Goal: Task Accomplishment & Management: Manage account settings

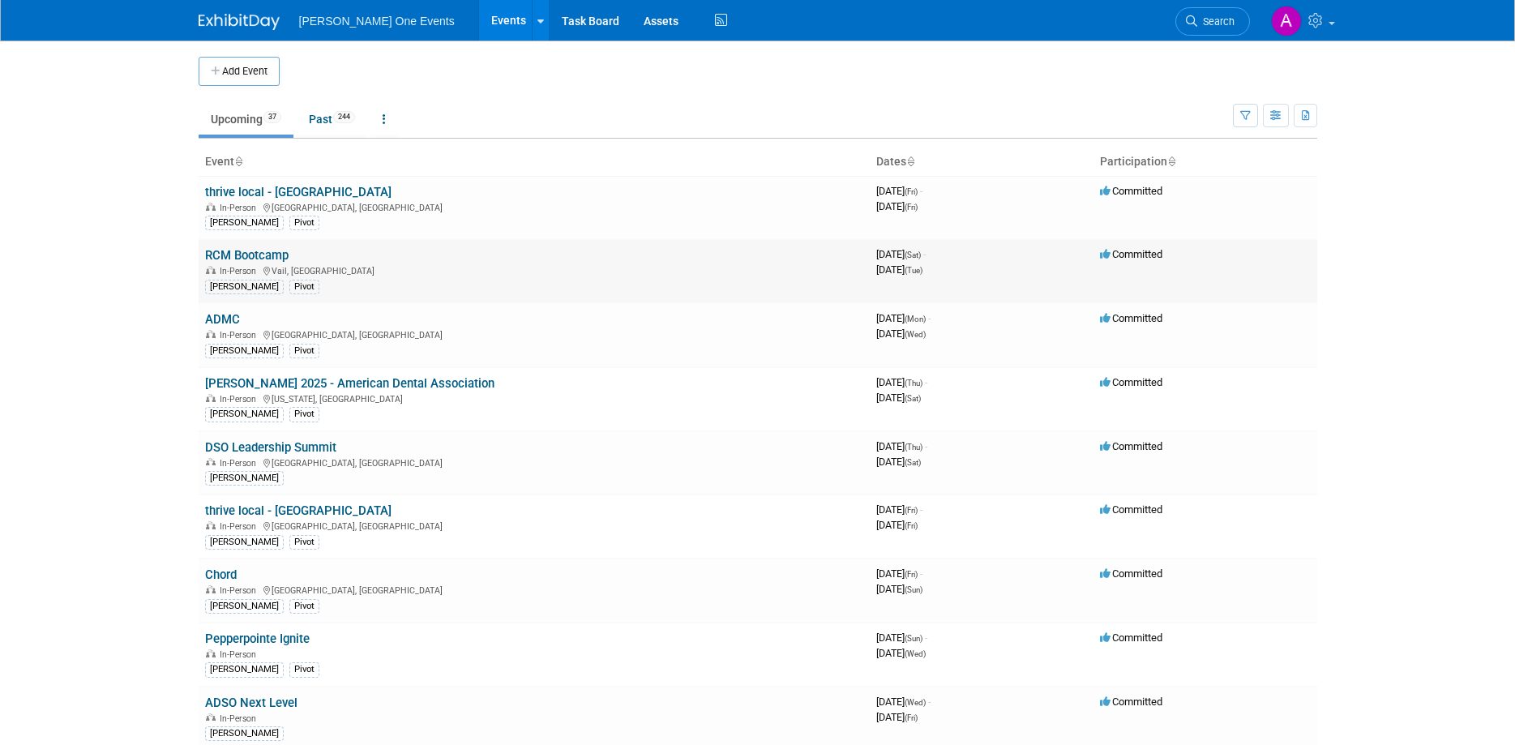
click at [224, 251] on link "RCM Bootcamp" at bounding box center [246, 255] width 83 height 15
click at [219, 320] on link "ADMC" at bounding box center [222, 319] width 35 height 15
click at [267, 447] on link "DSO Leadership Summit" at bounding box center [270, 447] width 131 height 15
click at [255, 507] on link "thrive local - [GEOGRAPHIC_DATA]" at bounding box center [298, 510] width 186 height 15
click at [220, 637] on link "Pepperpointe Ignite" at bounding box center [257, 638] width 105 height 15
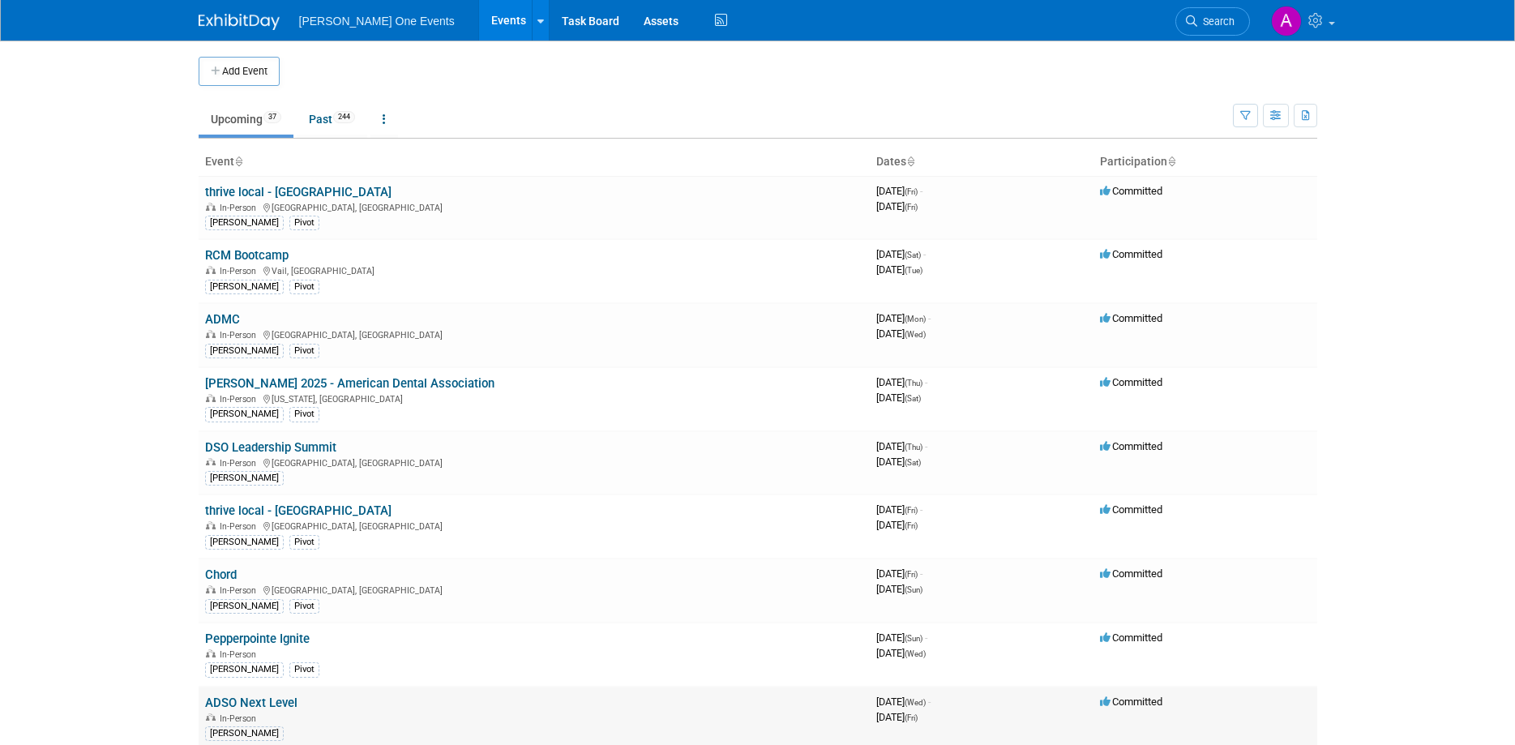
click at [225, 701] on link "ADSO Next Level" at bounding box center [251, 702] width 92 height 15
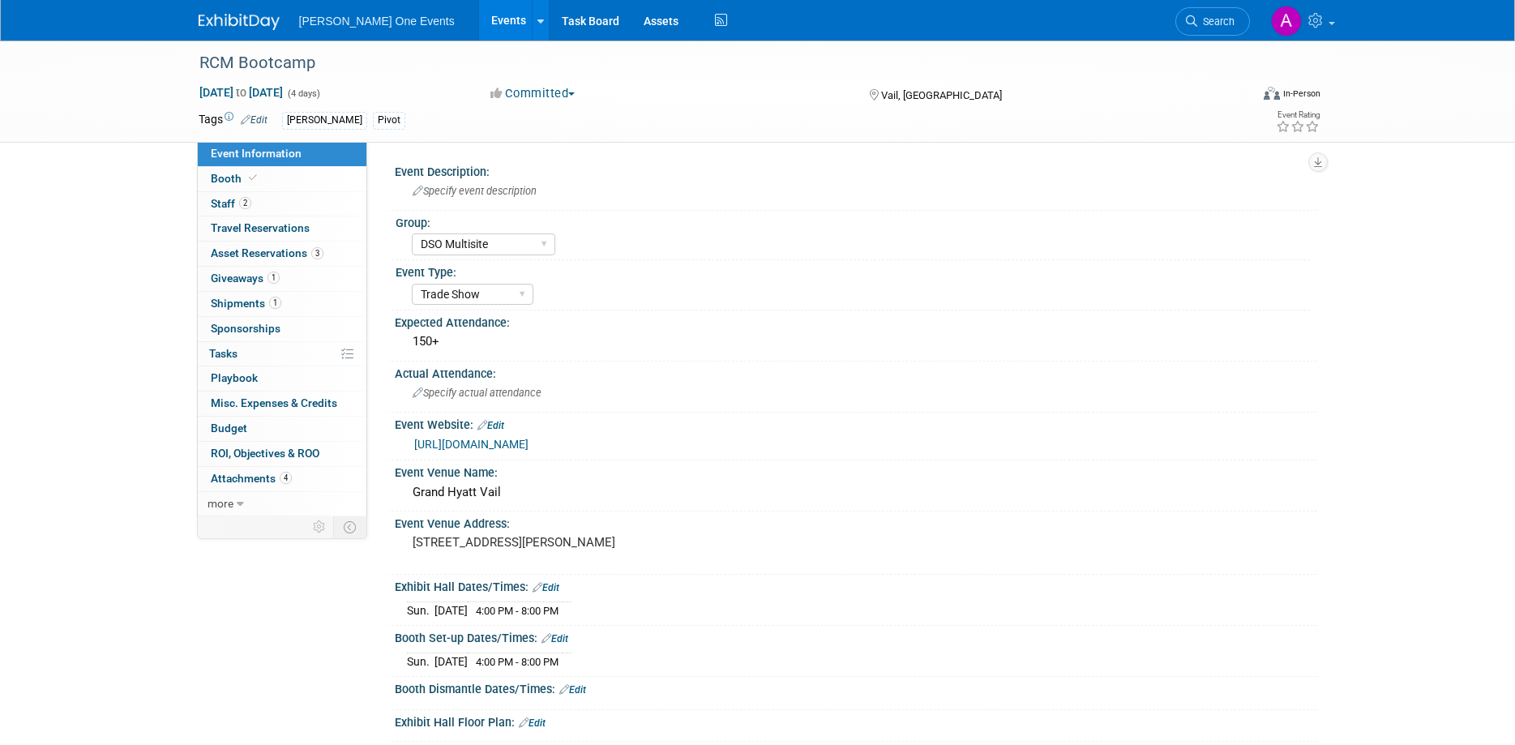
select select "DSO Multisite"
select select "Trade Show"
click at [247, 306] on span "Shipments 1" at bounding box center [246, 303] width 71 height 13
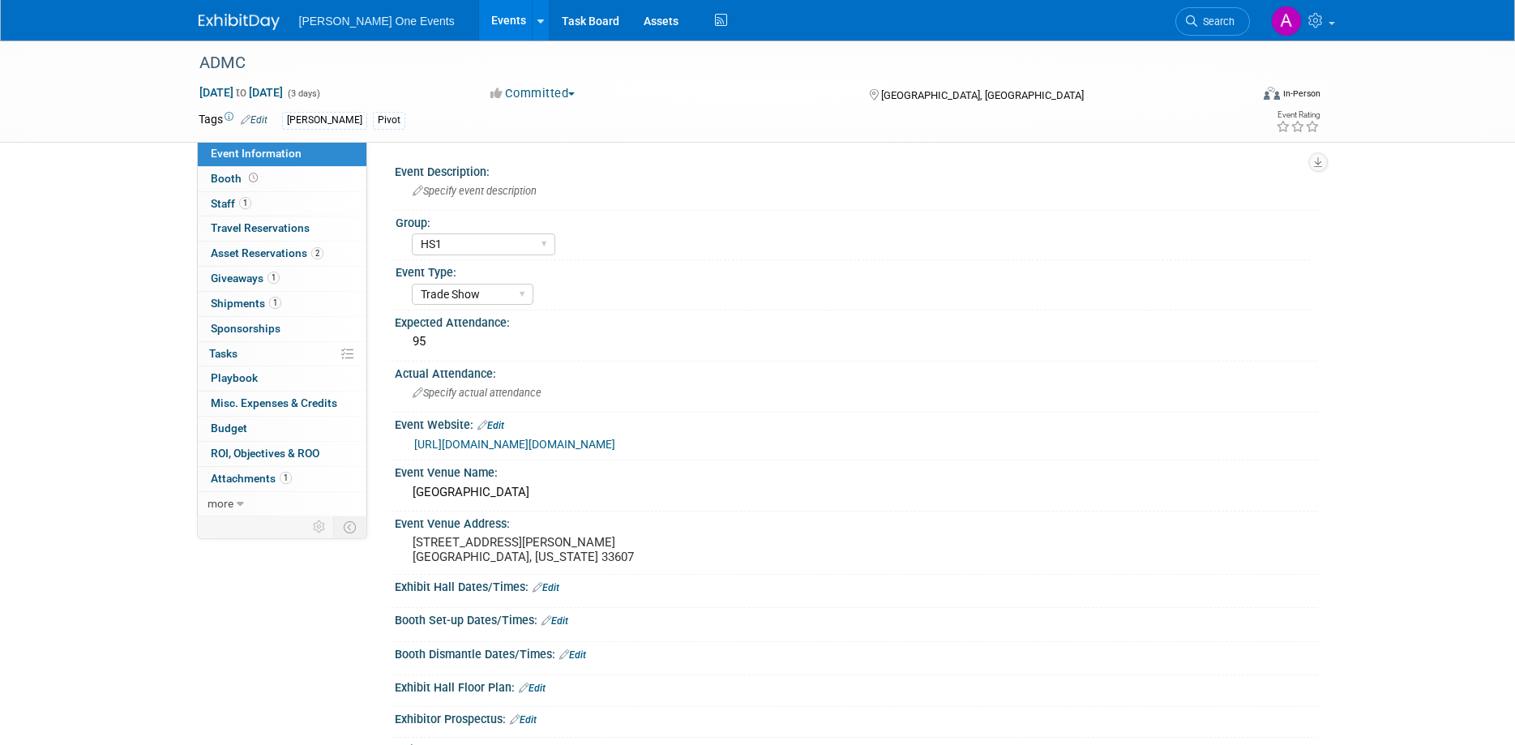
select select "HS1"
select select "Trade Show"
click at [241, 303] on span "Shipments 1" at bounding box center [246, 303] width 71 height 13
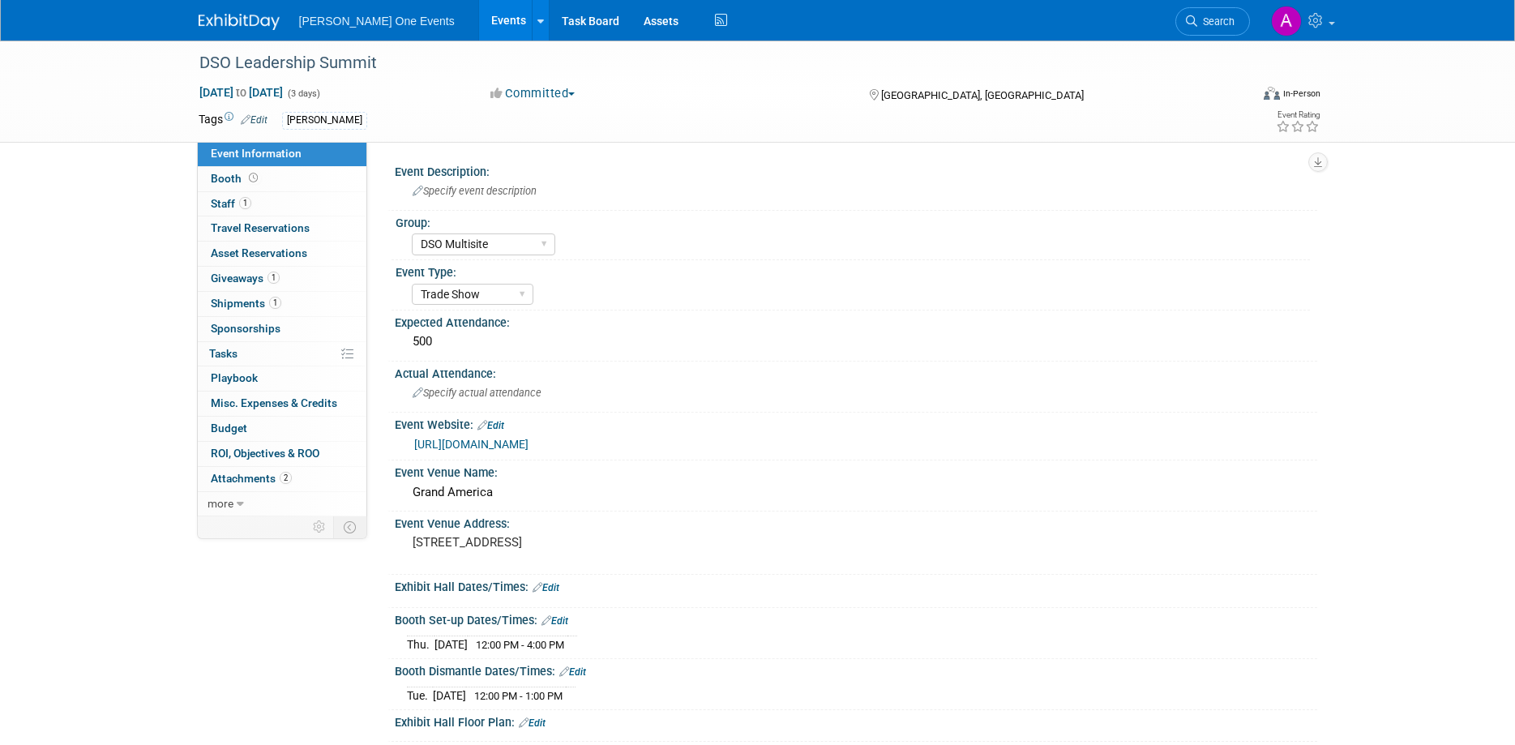
select select "DSO Multisite"
select select "Trade Show"
click at [246, 230] on span "Travel Reservations 0" at bounding box center [260, 227] width 99 height 13
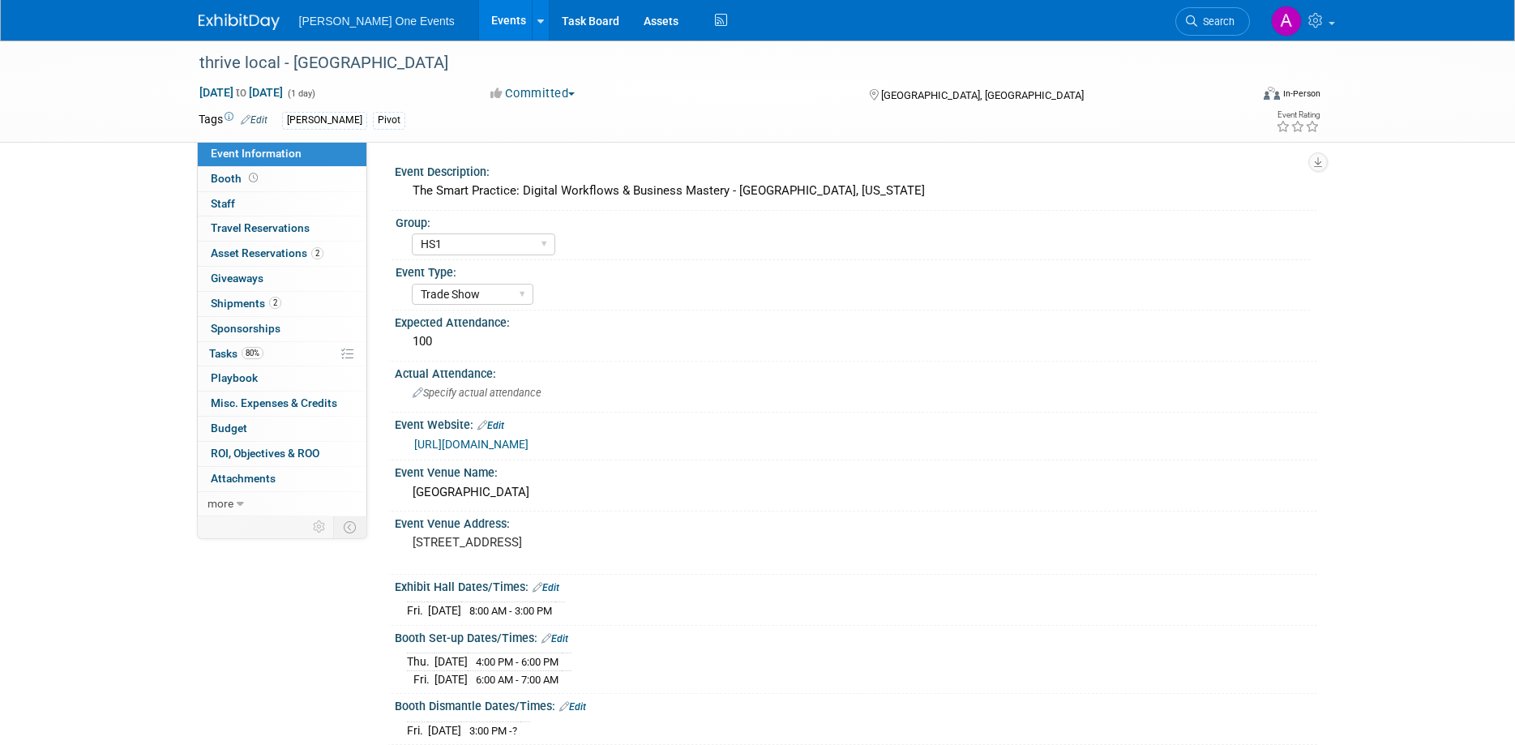
select select "HS1"
select select "Trade Show"
click at [262, 259] on span "Asset Reservations 2" at bounding box center [267, 252] width 113 height 13
